Goal: Navigation & Orientation: Find specific page/section

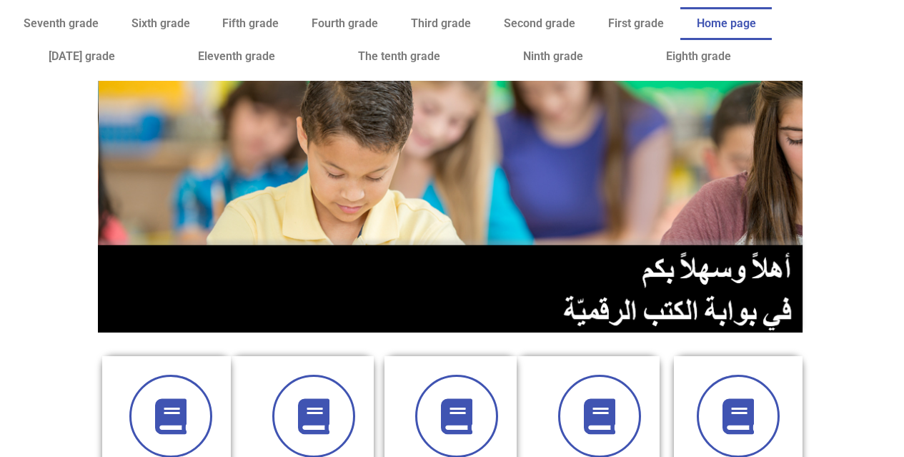
click at [469, 182] on img at bounding box center [452, 207] width 709 height 252
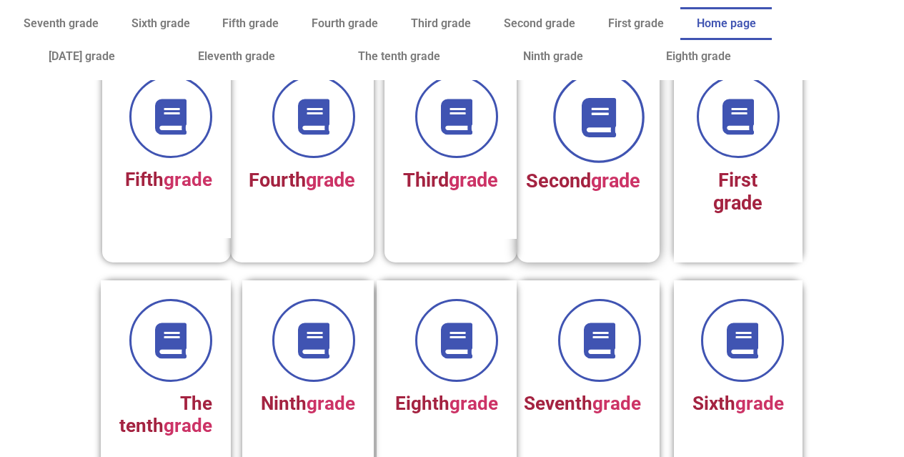
scroll to position [315, 0]
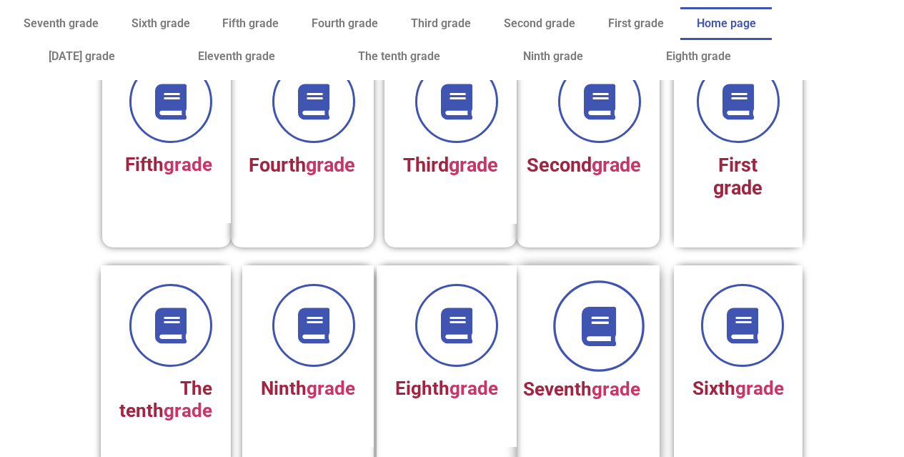
click at [616, 291] on span at bounding box center [599, 326] width 92 height 92
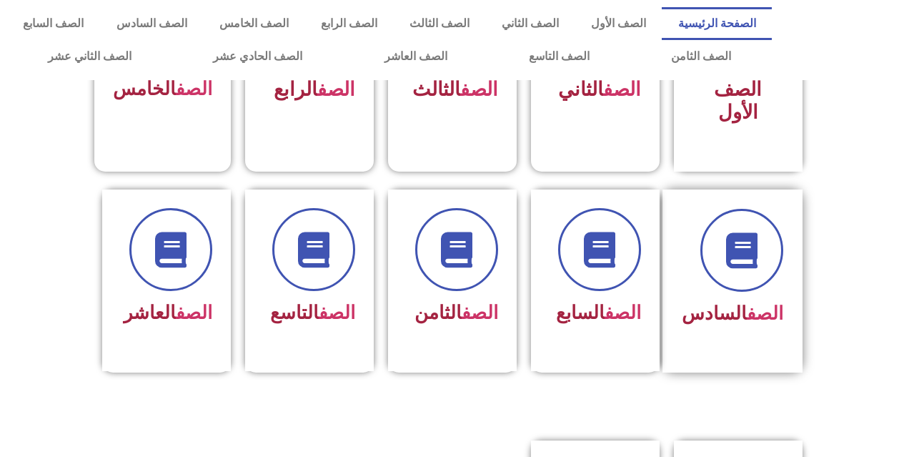
scroll to position [390, 0]
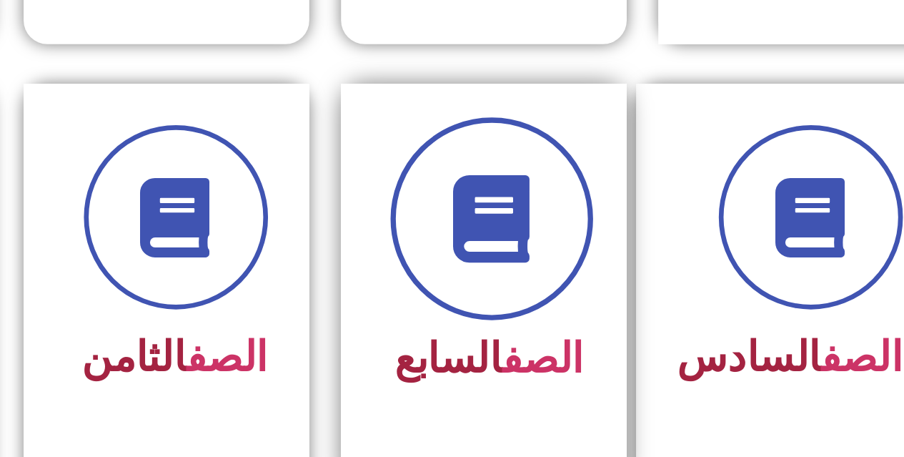
click at [578, 205] on span at bounding box center [599, 251] width 92 height 92
